Goal: Information Seeking & Learning: Find specific fact

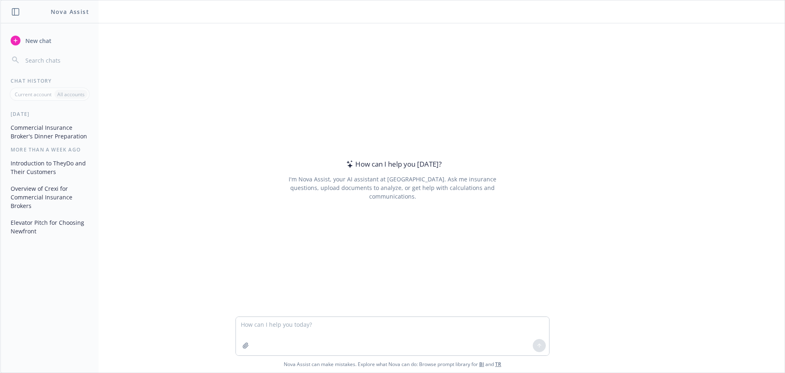
type textarea "C"
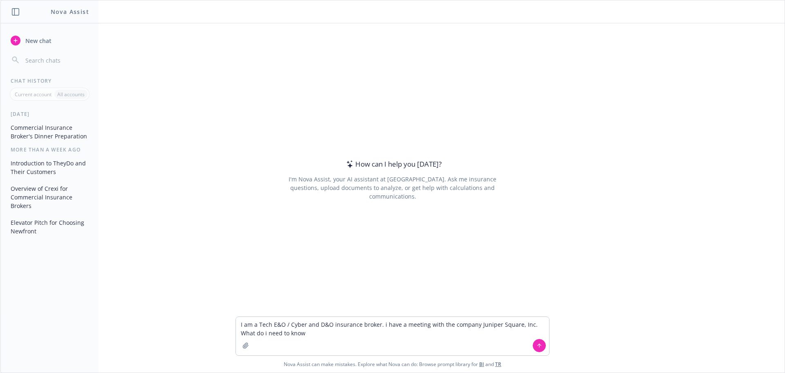
type textarea "I am a Tech E&O / Cyber and D&O insurance broker. i have a meeting with the com…"
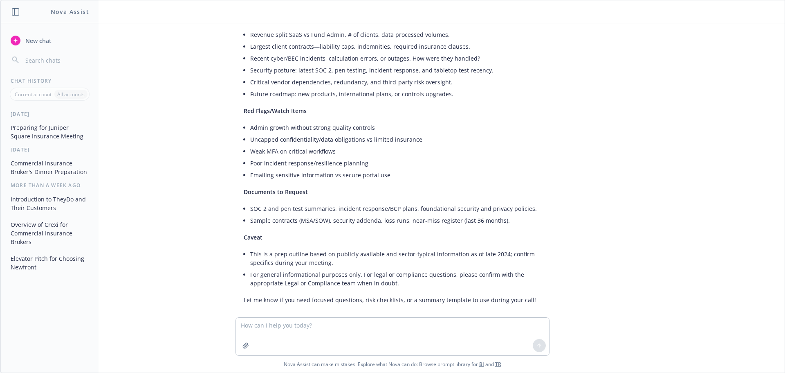
scroll to position [619, 0]
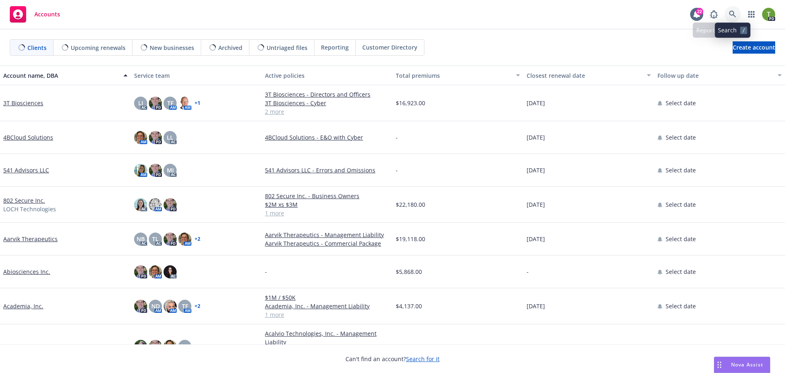
click at [733, 12] on icon at bounding box center [732, 14] width 7 height 7
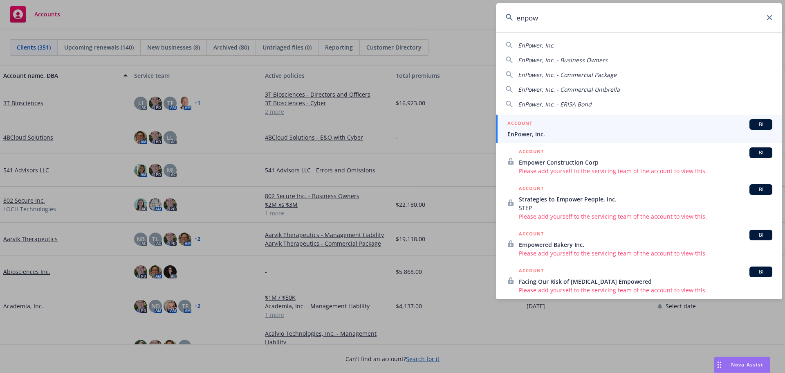
type input "enpow"
click at [531, 135] on span "EnPower, Inc." at bounding box center [640, 134] width 265 height 9
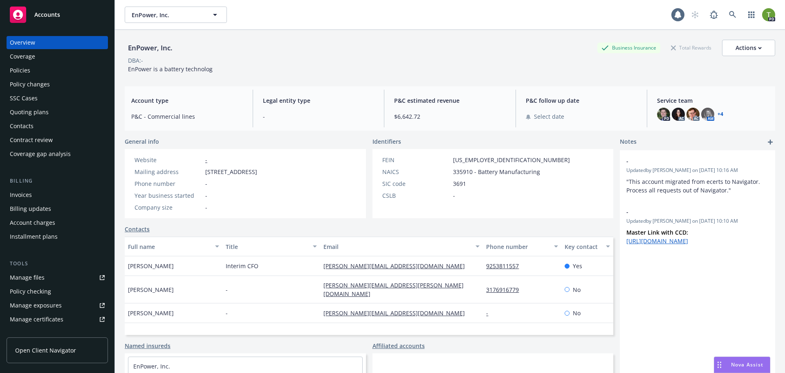
click at [11, 70] on div "Policies" at bounding box center [20, 70] width 20 height 13
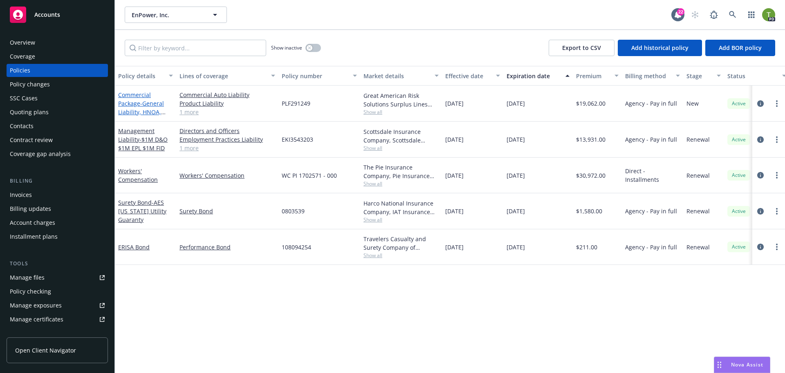
click at [137, 105] on link "Commercial Package - General Liability, HNOA, Product Liability" at bounding box center [141, 108] width 46 height 34
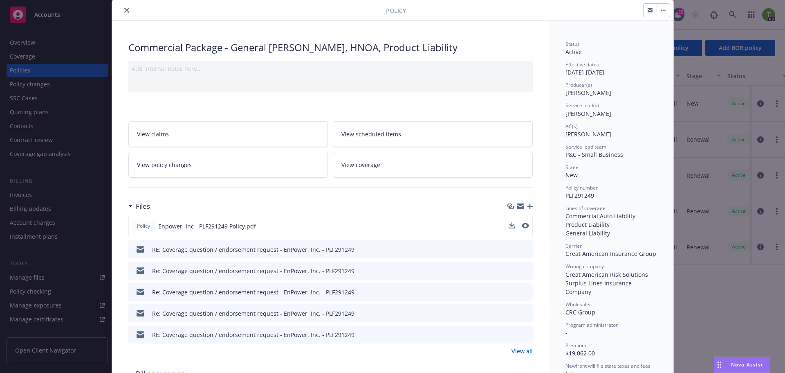
scroll to position [41, 0]
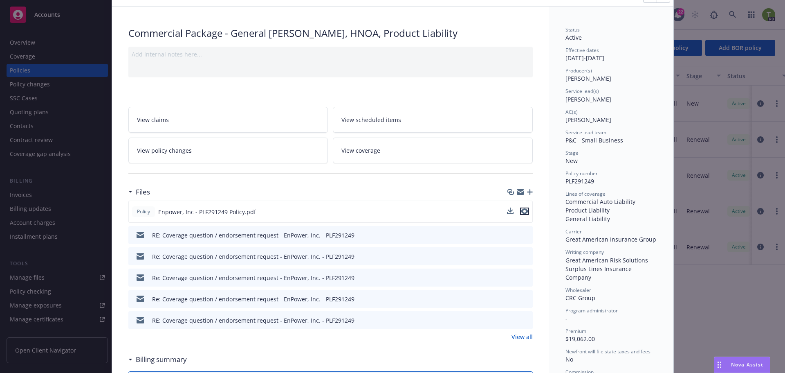
click at [521, 212] on icon "preview file" at bounding box center [524, 211] width 7 height 6
click at [55, 68] on div "Policy Commercial Package - General Liability, HNOA, Product Liability Add inte…" at bounding box center [392, 186] width 785 height 373
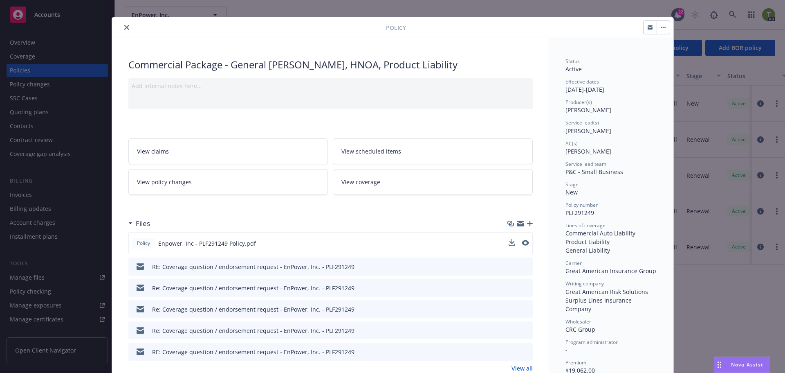
scroll to position [0, 0]
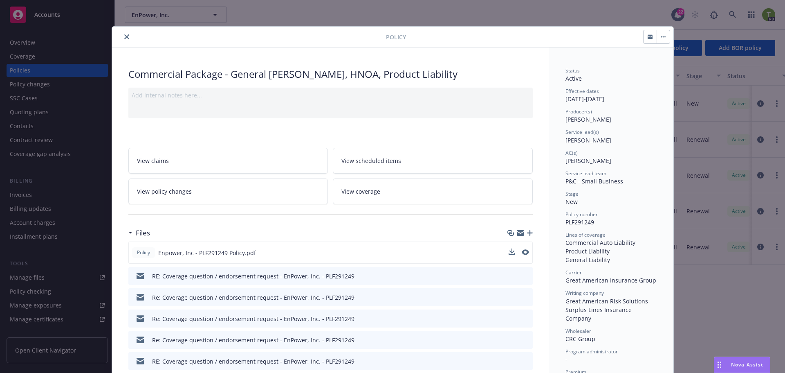
click at [124, 35] on icon "close" at bounding box center [126, 36] width 5 height 5
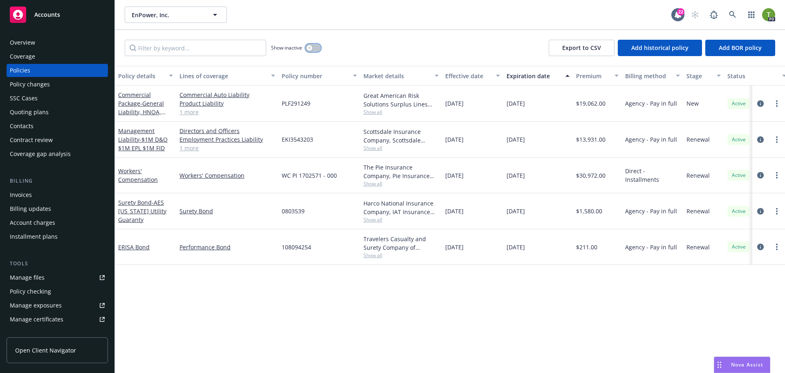
click at [313, 47] on button "button" at bounding box center [314, 48] width 16 height 8
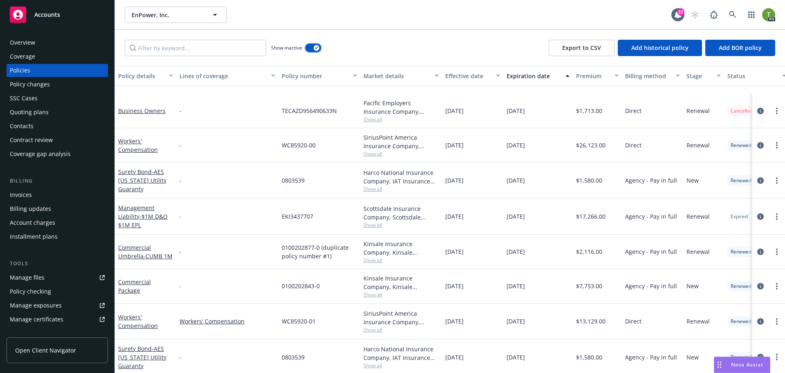
scroll to position [164, 0]
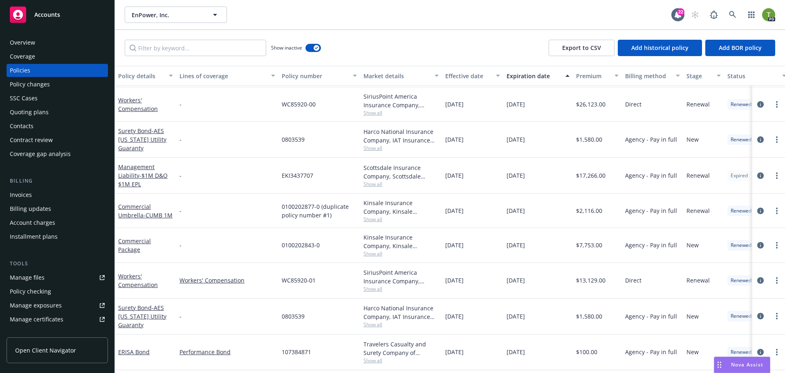
click at [128, 207] on div "Commercial Umbrella - CUMB 1M" at bounding box center [145, 210] width 55 height 17
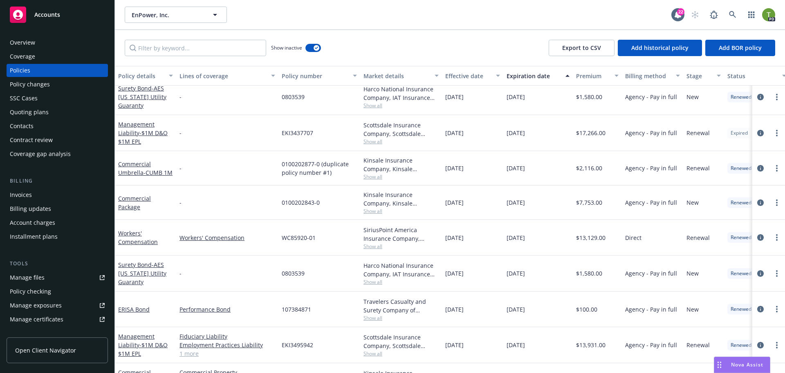
click at [135, 204] on div "Commercial Package" at bounding box center [145, 202] width 55 height 17
click at [135, 200] on link "Commercial Package" at bounding box center [134, 202] width 33 height 16
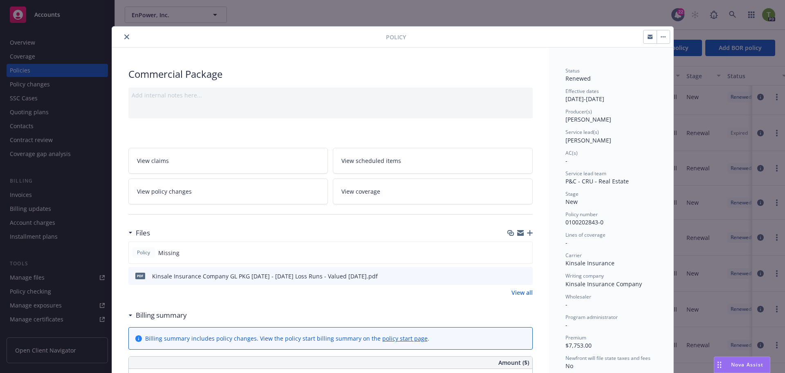
click at [115, 36] on div at bounding box center [250, 37] width 271 height 10
click at [123, 34] on button "close" at bounding box center [127, 37] width 10 height 10
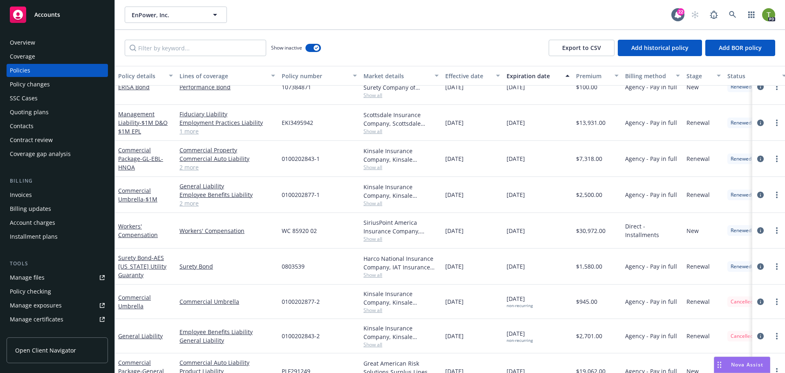
scroll to position [450, 0]
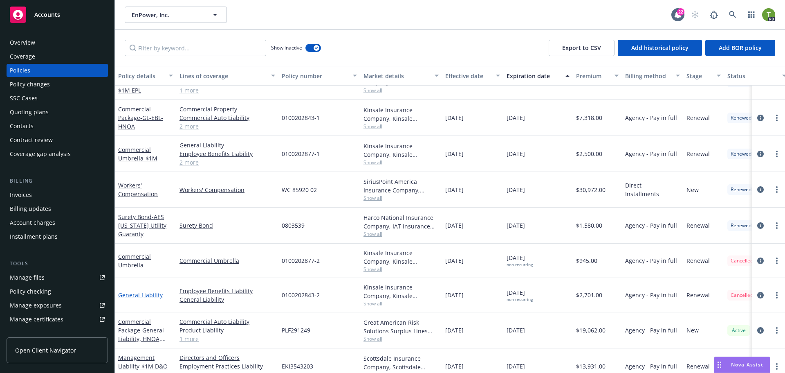
click at [143, 295] on link "General Liability" at bounding box center [140, 295] width 45 height 8
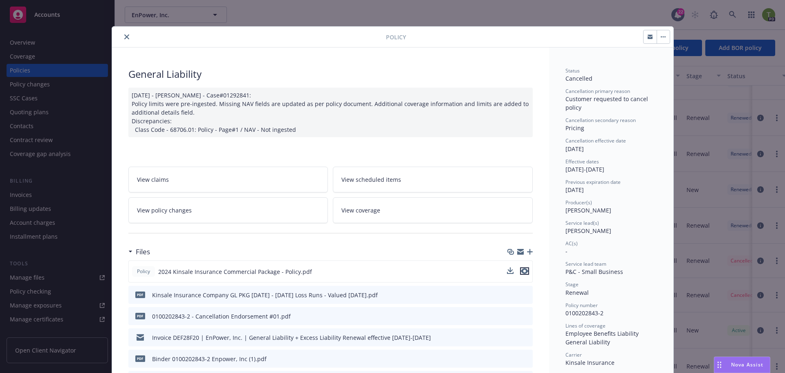
click at [522, 272] on icon "preview file" at bounding box center [524, 271] width 7 height 6
click at [118, 38] on div at bounding box center [250, 37] width 271 height 10
click at [125, 36] on icon "close" at bounding box center [126, 36] width 5 height 5
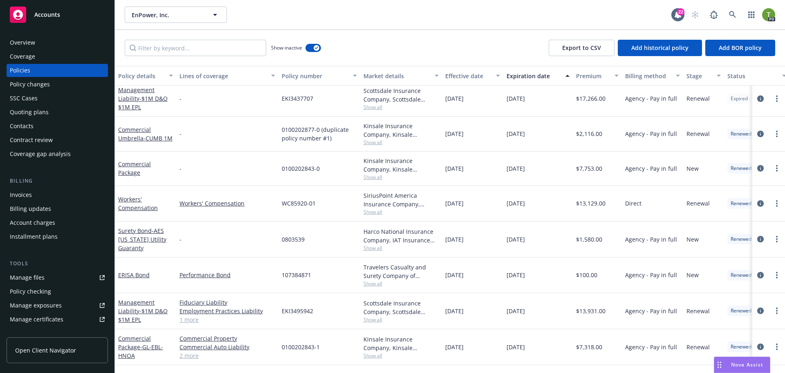
scroll to position [123, 0]
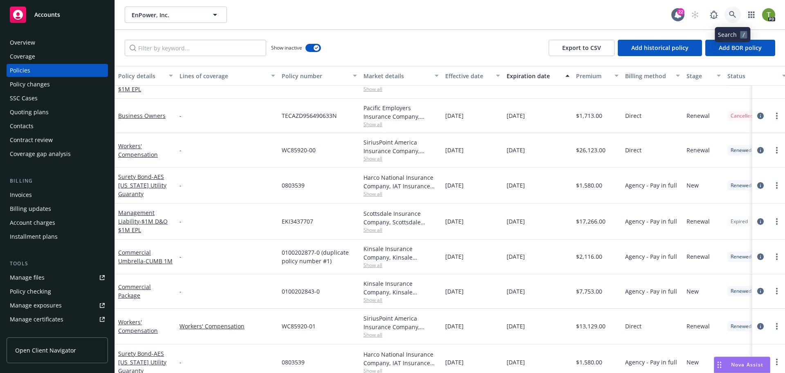
click at [732, 12] on icon at bounding box center [732, 14] width 7 height 7
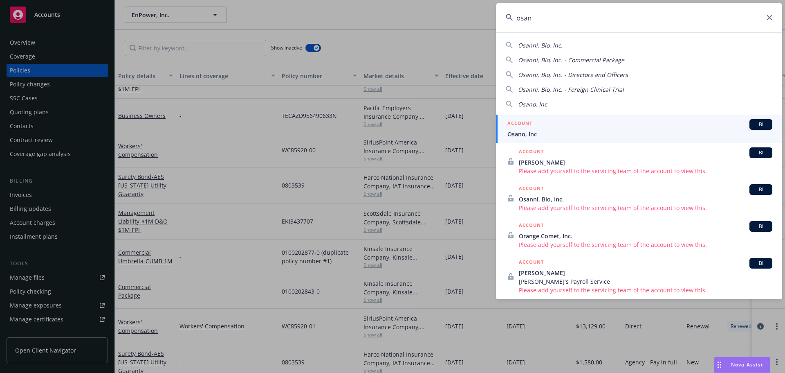
type input "osan"
click at [534, 137] on span "Osano, Inc" at bounding box center [640, 134] width 265 height 9
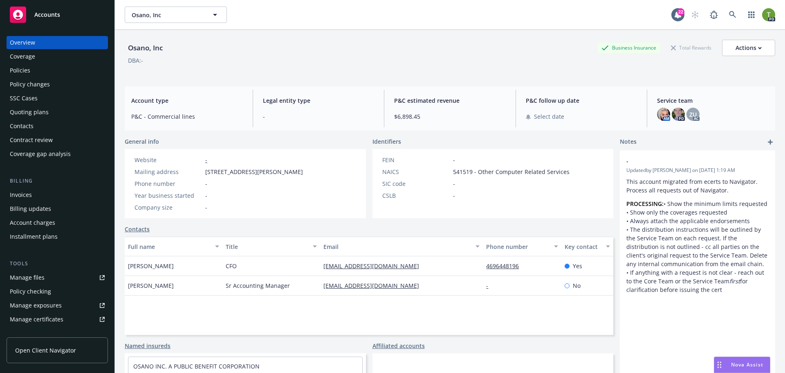
click at [25, 72] on div "Policies" at bounding box center [20, 70] width 20 height 13
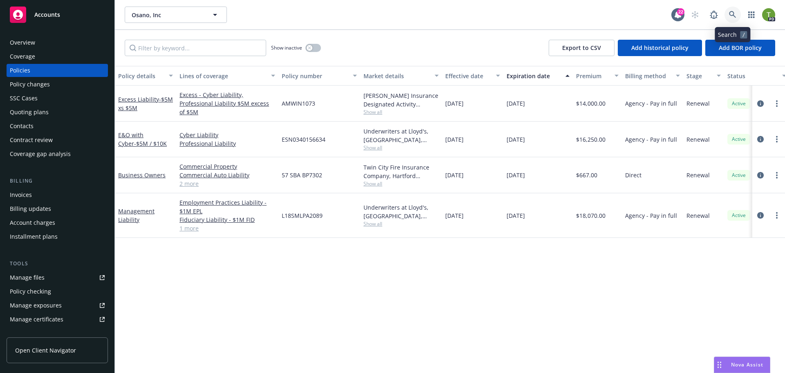
click at [739, 12] on link at bounding box center [733, 15] width 16 height 16
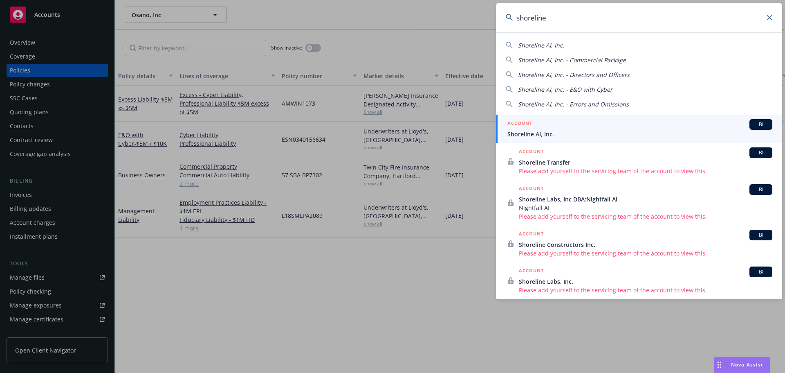
type input "shoreline"
click at [535, 137] on span "Shoreline AI, Inc." at bounding box center [640, 134] width 265 height 9
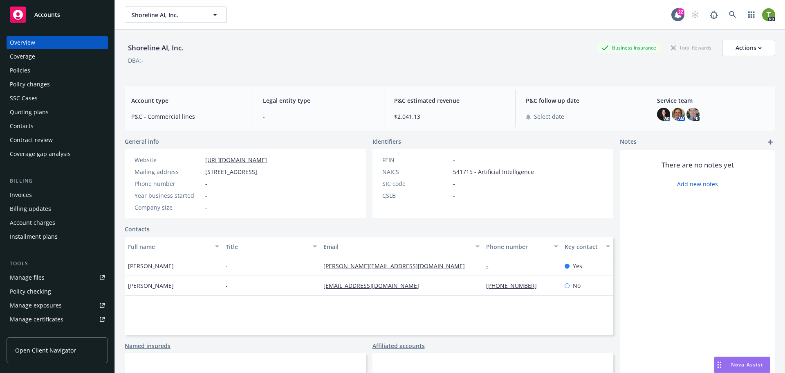
click at [32, 72] on div "Policies" at bounding box center [57, 70] width 95 height 13
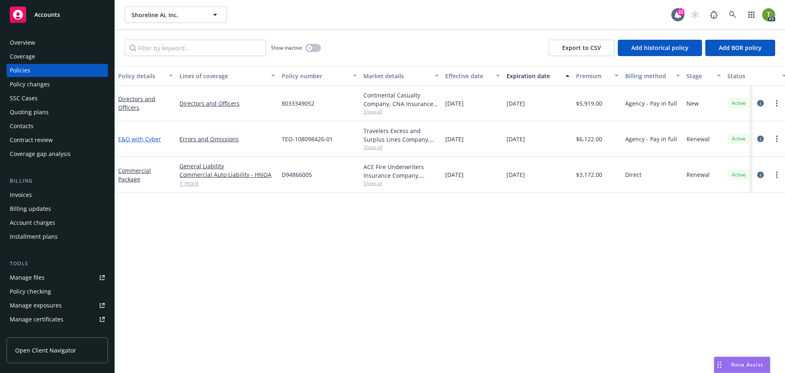
click at [123, 136] on link "E&O with Cyber" at bounding box center [139, 139] width 43 height 8
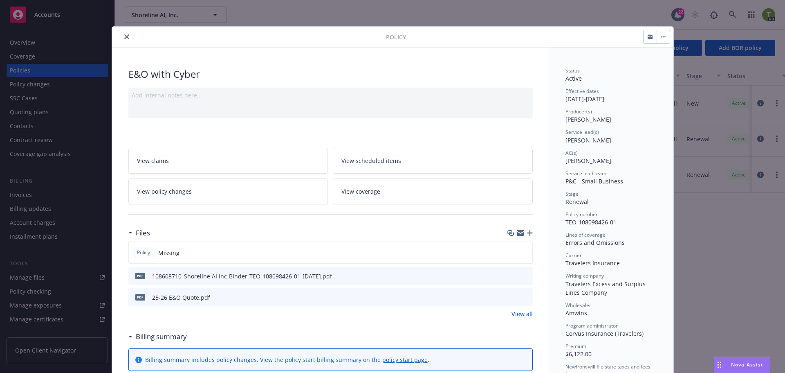
click at [125, 36] on icon "close" at bounding box center [126, 36] width 5 height 5
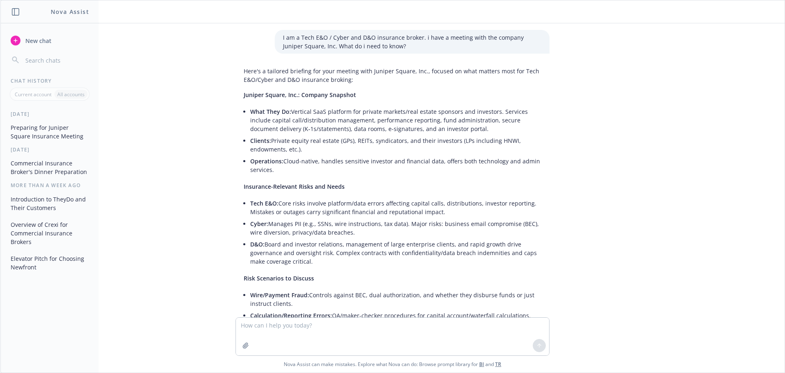
scroll to position [619, 0]
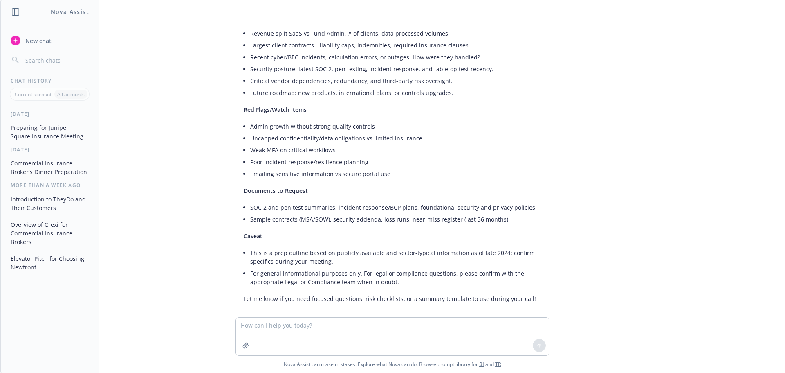
click at [279, 323] on textarea at bounding box center [392, 336] width 313 height 38
type textarea "enable - technology company. What is the latest news?"
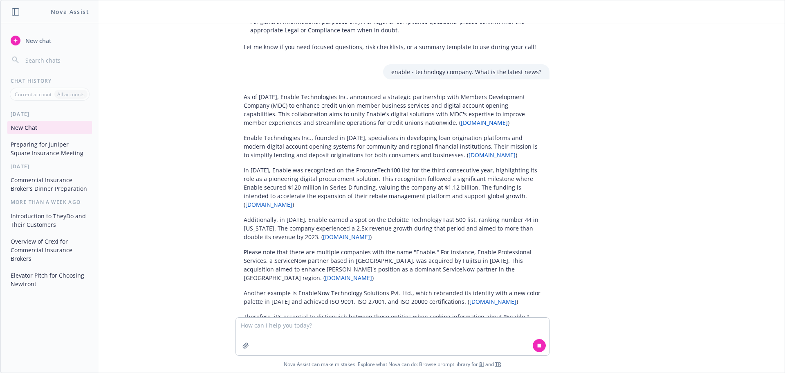
scroll to position [871, 0]
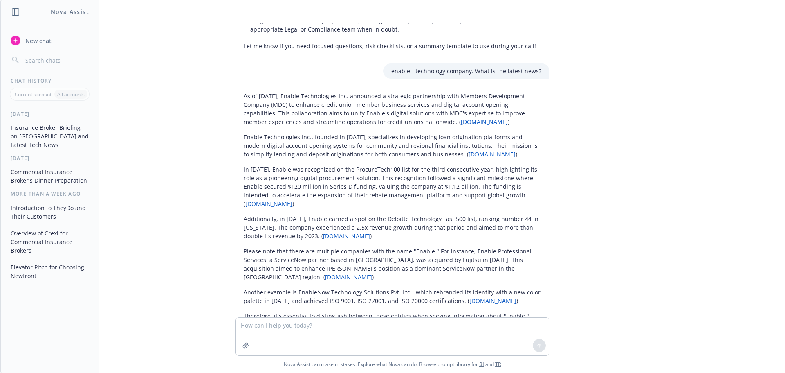
click at [483, 139] on p "Enable Technologies Inc., founded in [DATE], specializes in developing loan ori…" at bounding box center [393, 146] width 298 height 26
click at [477, 150] on link "[DOMAIN_NAME]" at bounding box center [492, 154] width 47 height 8
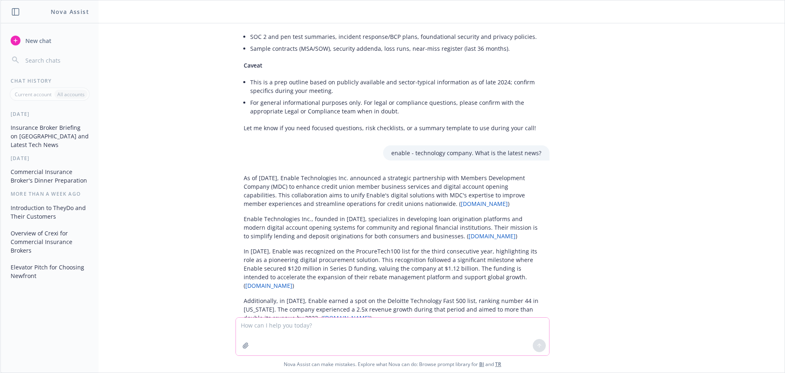
click at [282, 328] on textarea at bounding box center [392, 336] width 313 height 38
paste textarea "https://www.enable.com/"
type textarea "https://www.enable.com/ what is this company and what is the latest news"
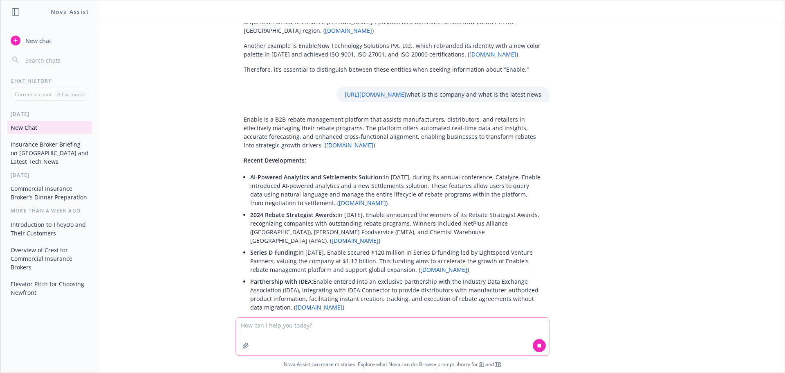
scroll to position [1125, 0]
